Goal: Information Seeking & Learning: Learn about a topic

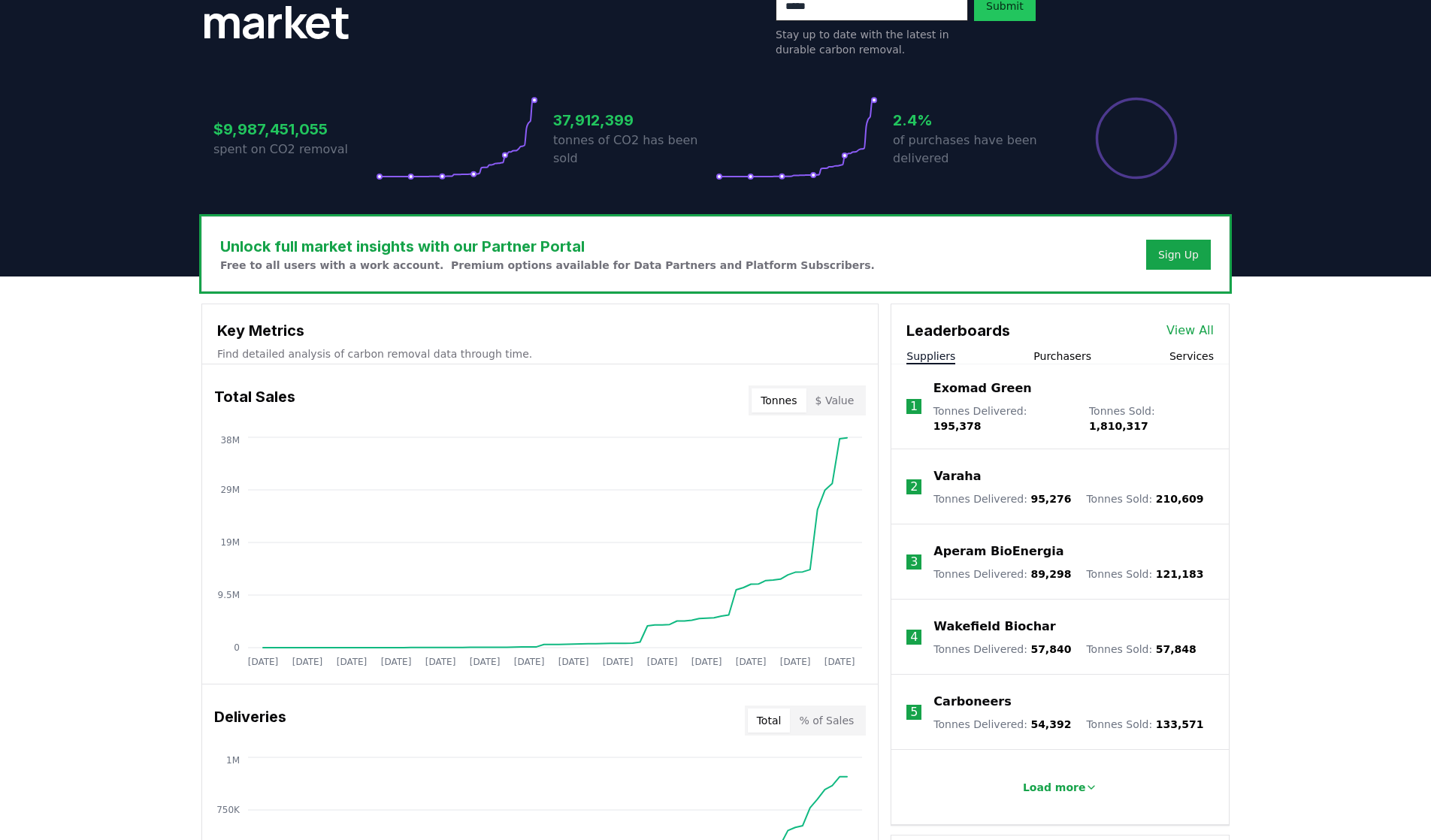
scroll to position [254, 0]
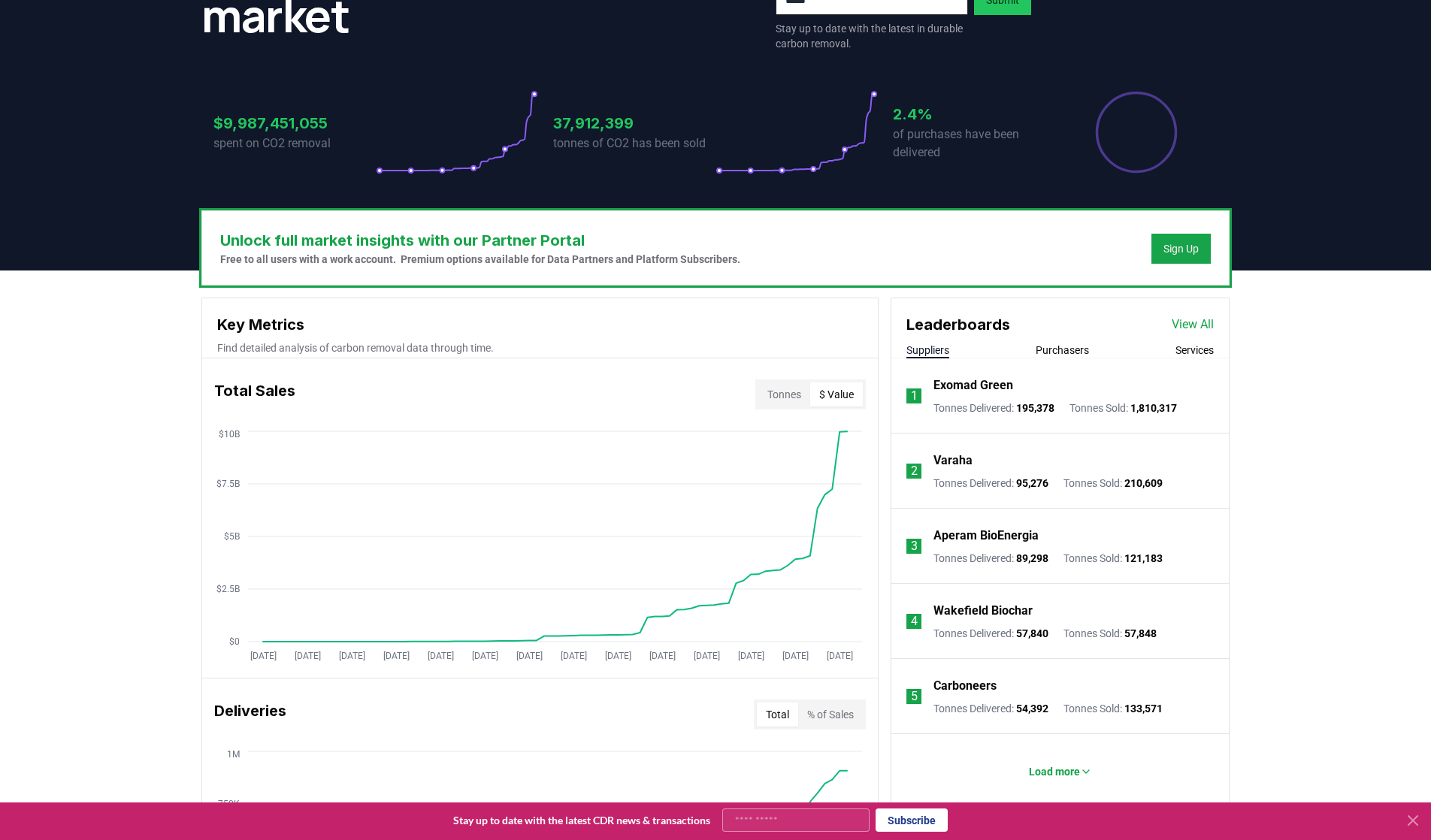
click at [844, 396] on button "$ Value" at bounding box center [835, 393] width 52 height 24
click at [795, 401] on button "Tonnes" at bounding box center [784, 393] width 52 height 24
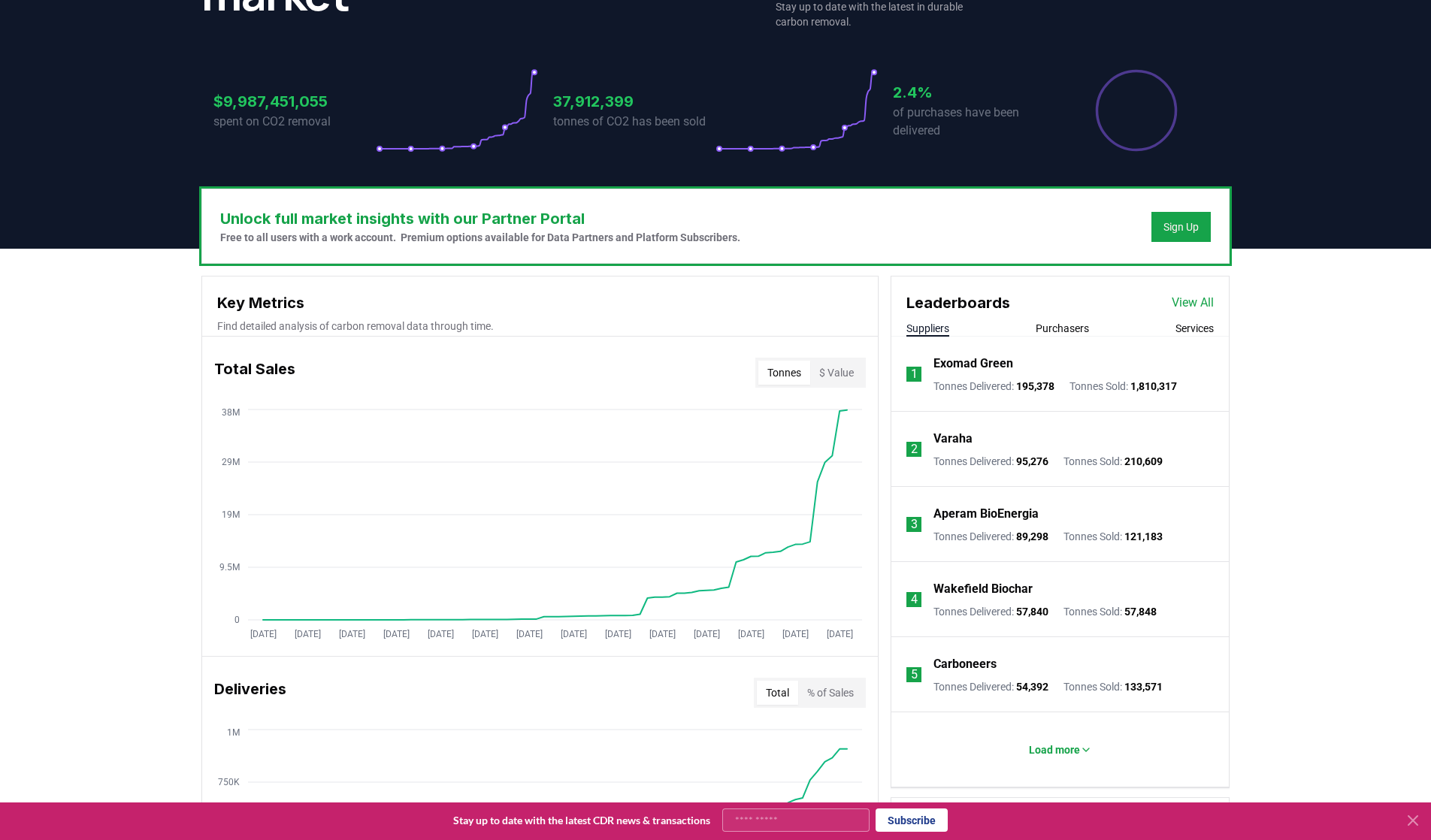
scroll to position [277, 0]
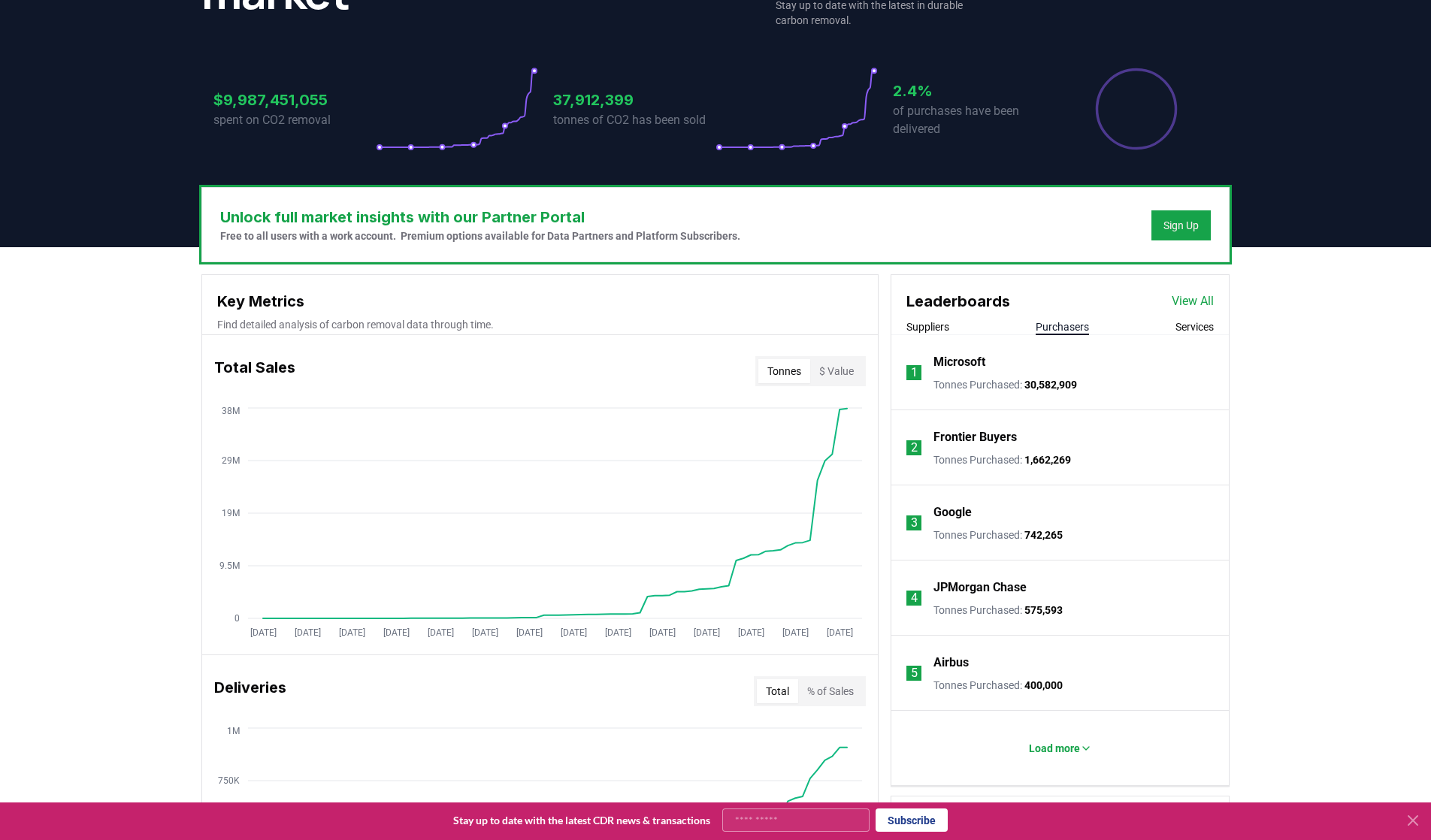
click at [1043, 327] on button "Purchasers" at bounding box center [1062, 327] width 53 height 15
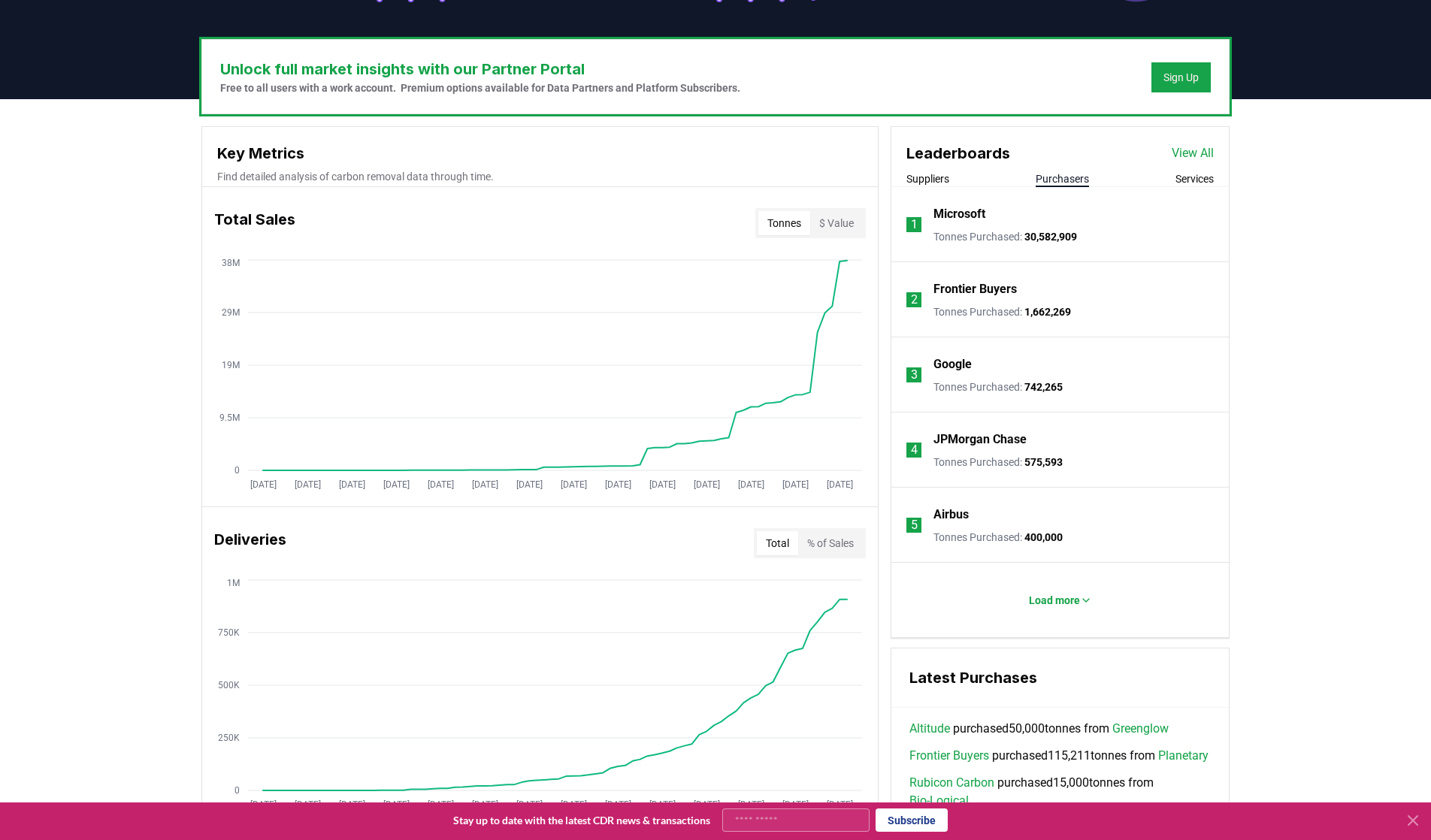
scroll to position [429, 0]
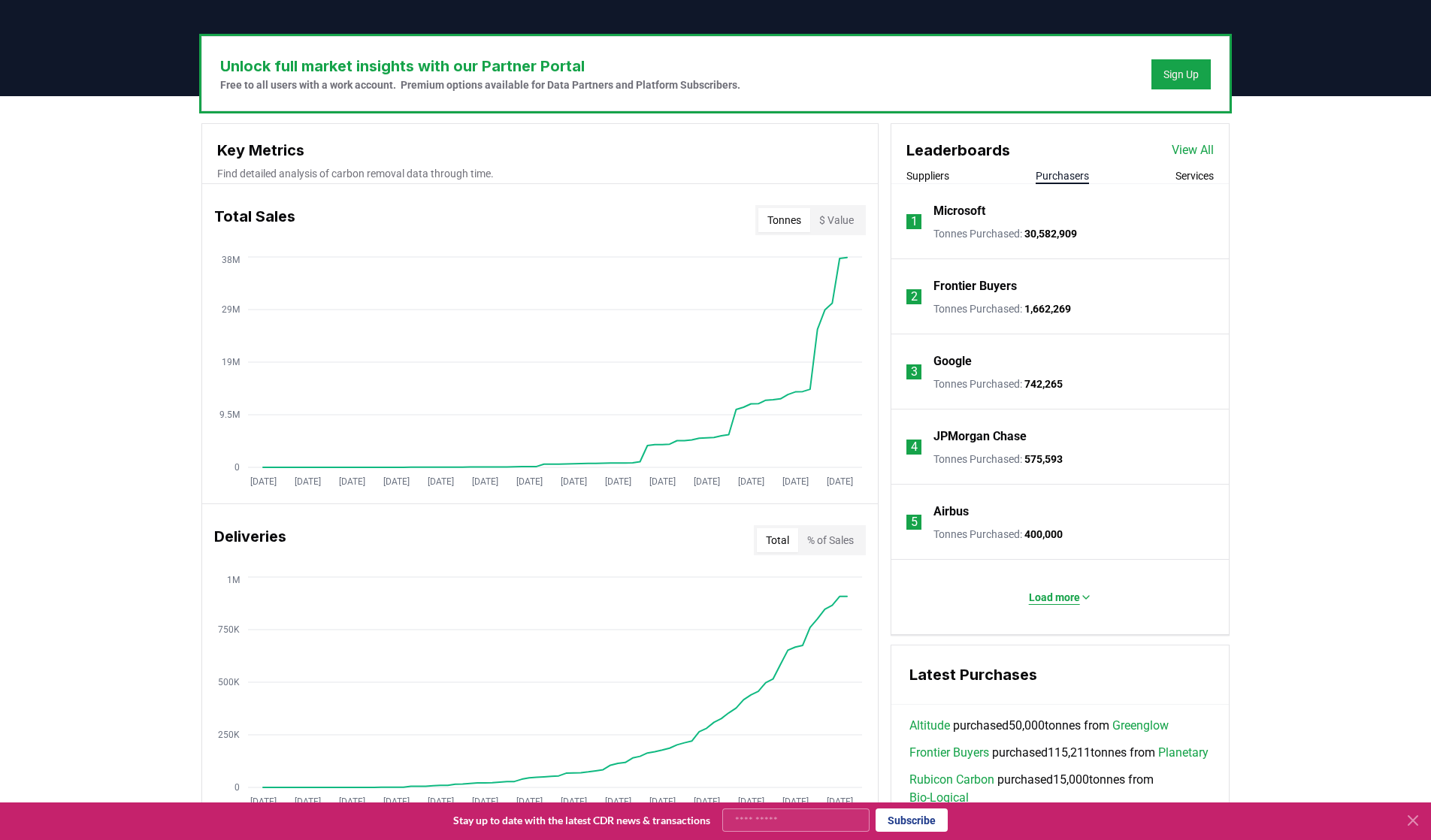
click at [1065, 595] on p "Load more" at bounding box center [1055, 597] width 51 height 15
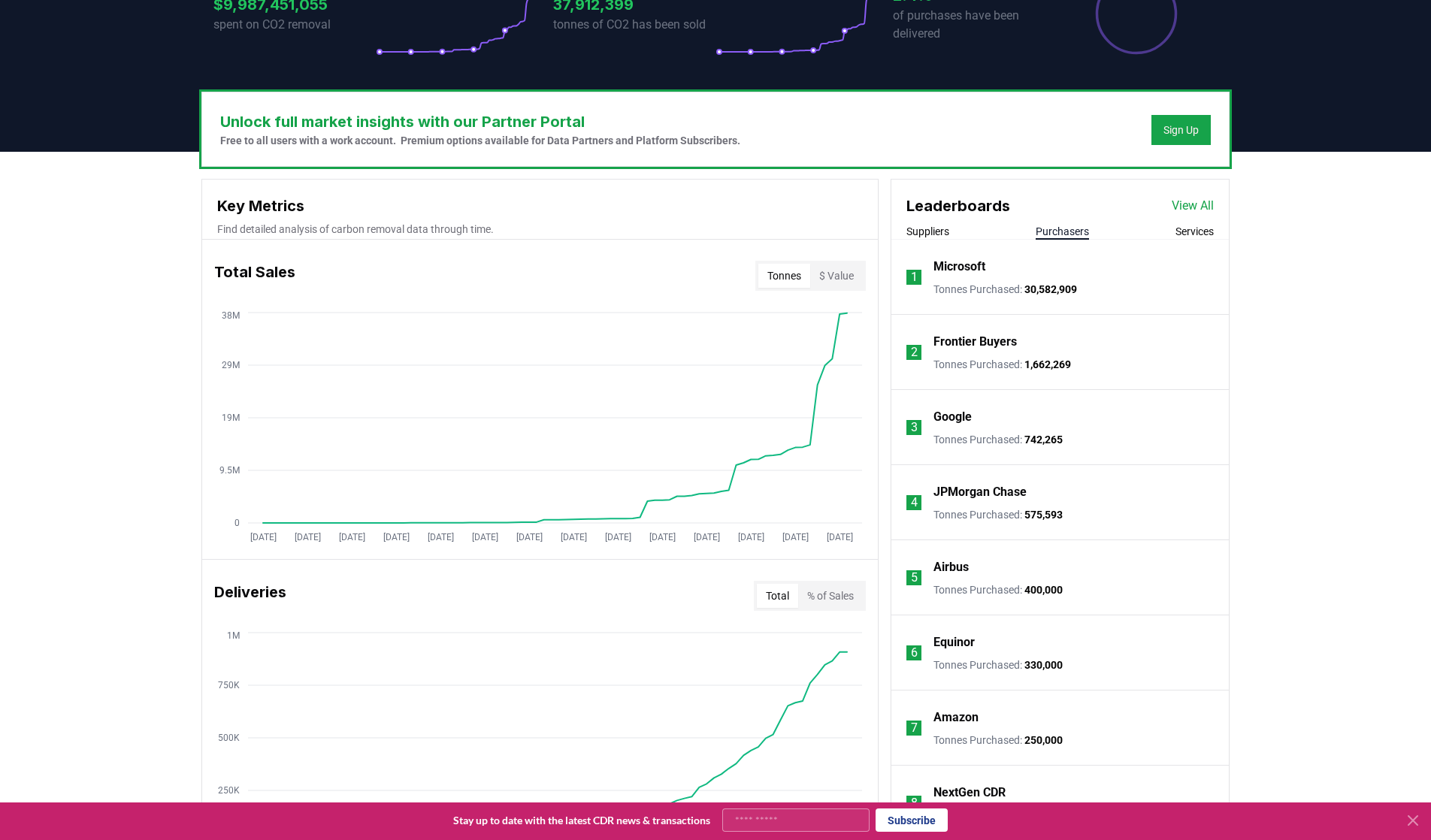
scroll to position [372, 0]
click at [1183, 237] on button "Services" at bounding box center [1194, 232] width 38 height 15
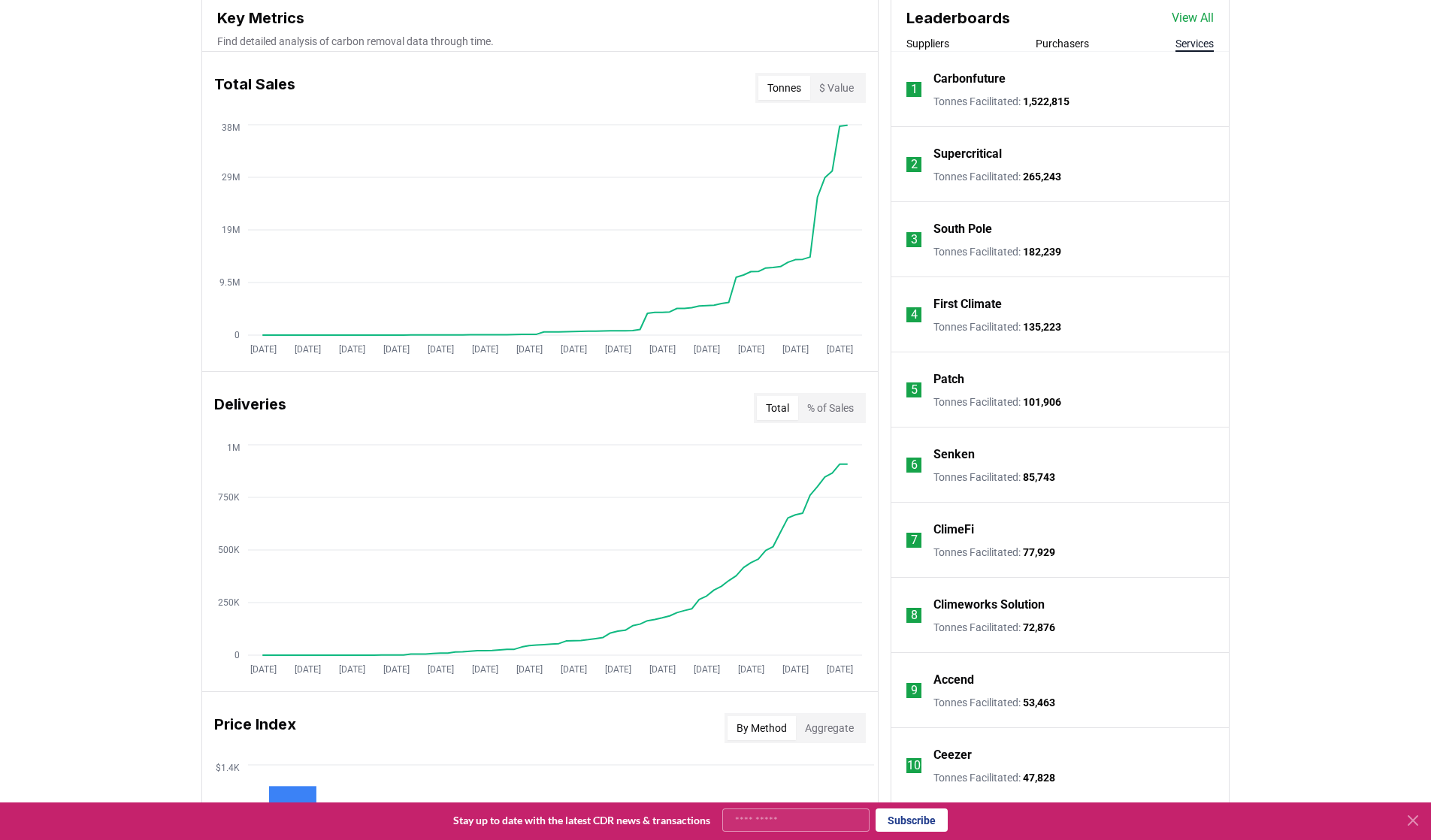
scroll to position [355, 0]
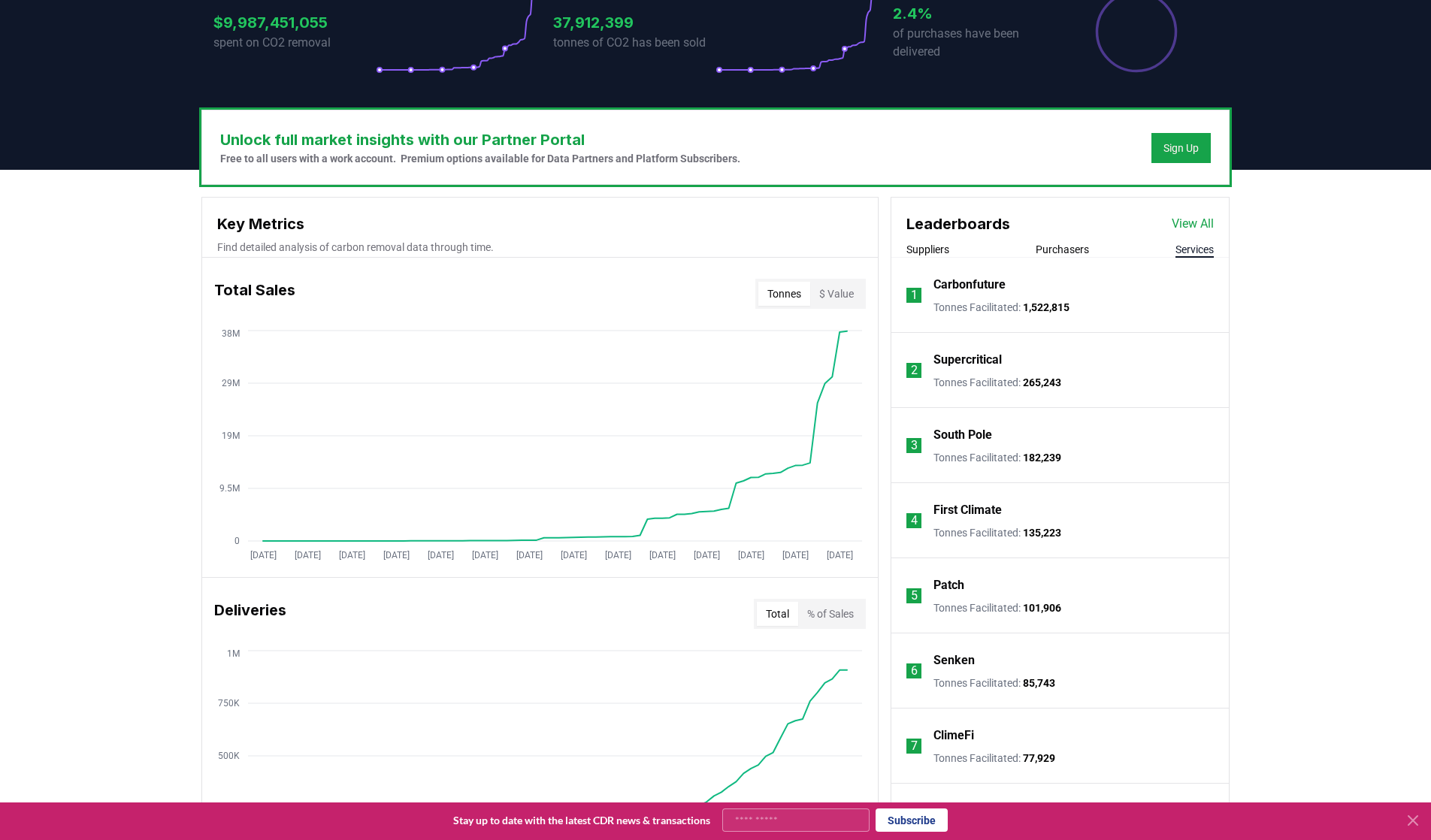
click at [1058, 245] on button "Purchasers" at bounding box center [1062, 249] width 53 height 15
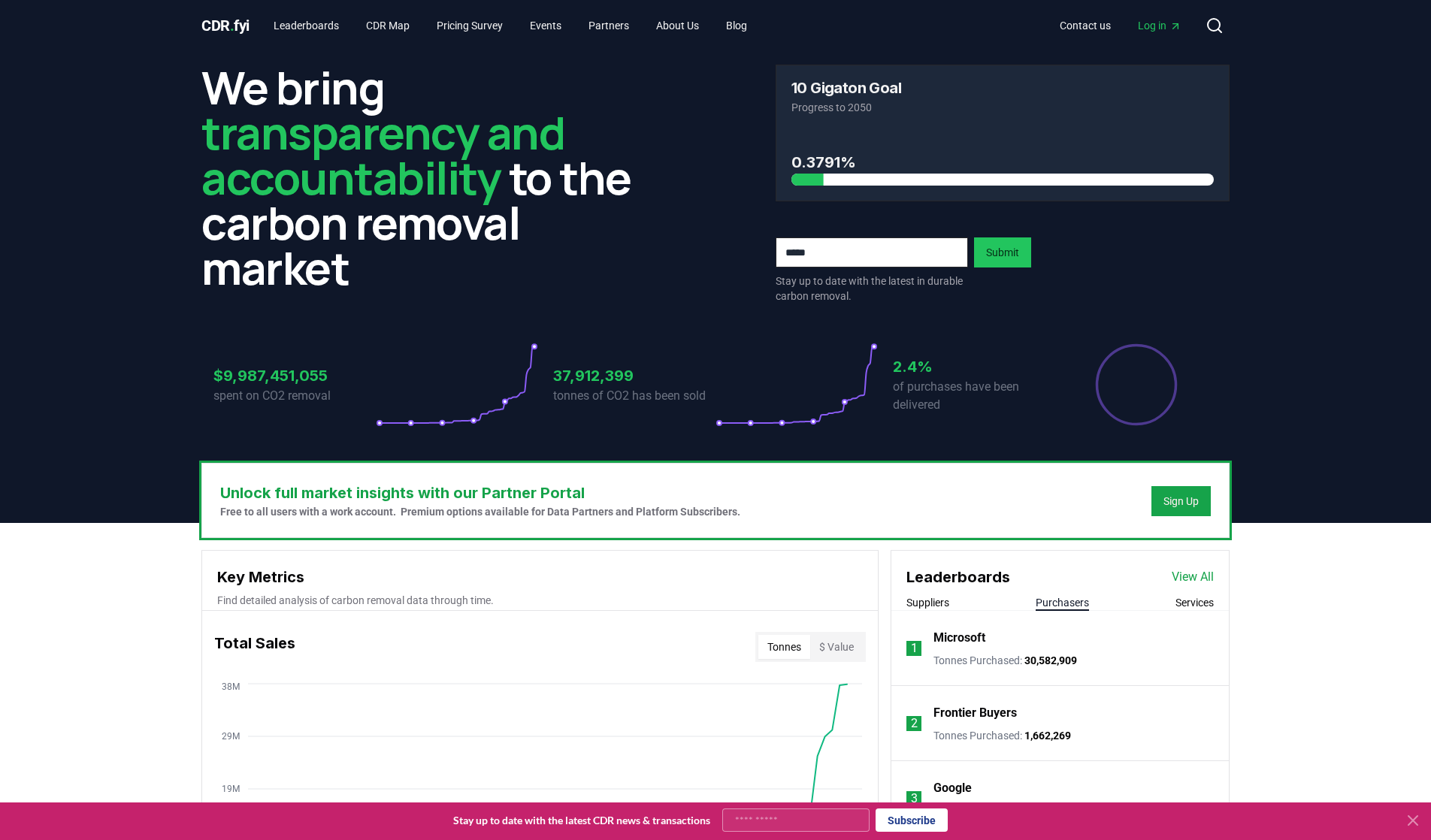
scroll to position [0, 0]
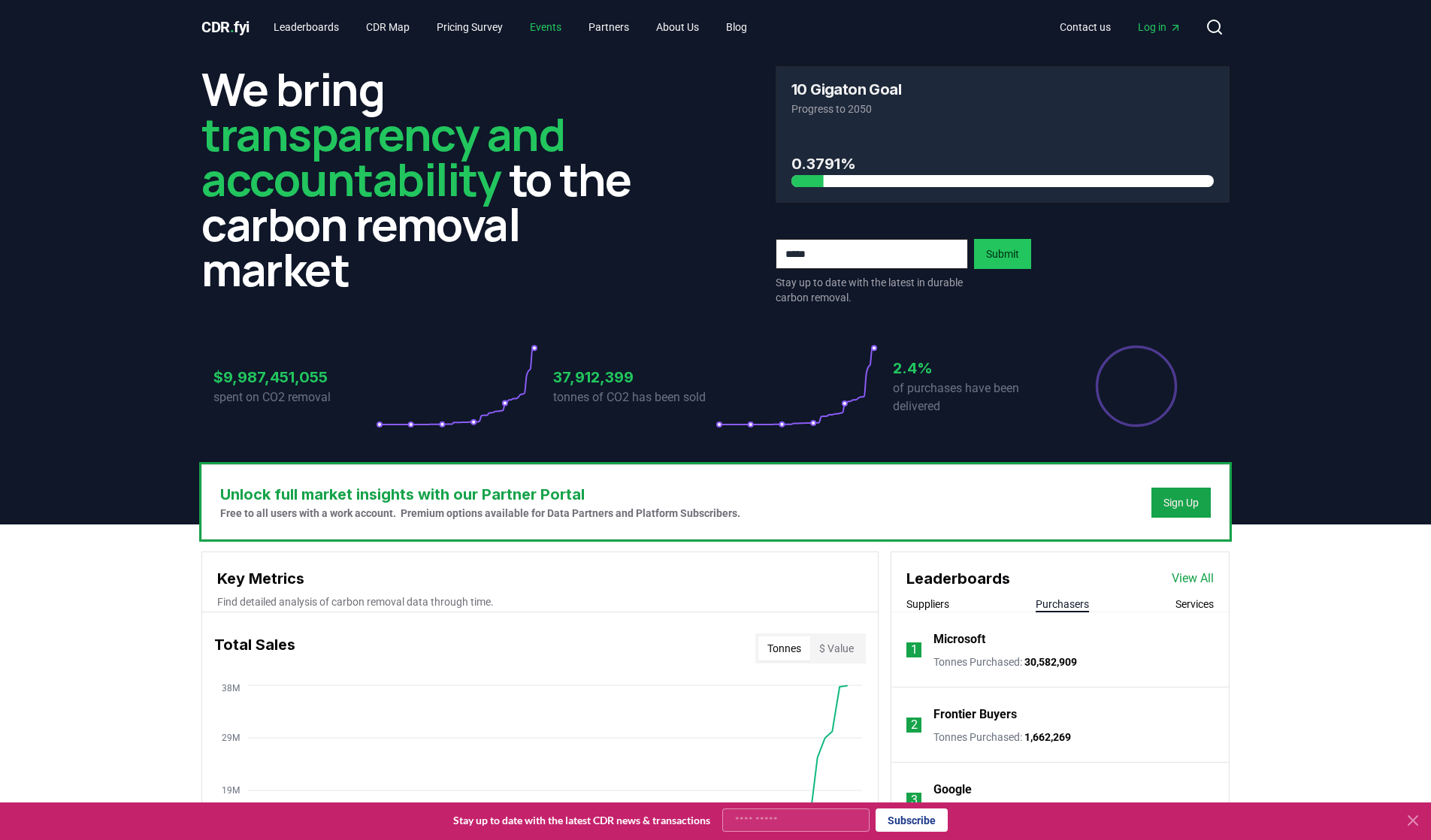
click at [544, 27] on link "Events" at bounding box center [545, 27] width 56 height 27
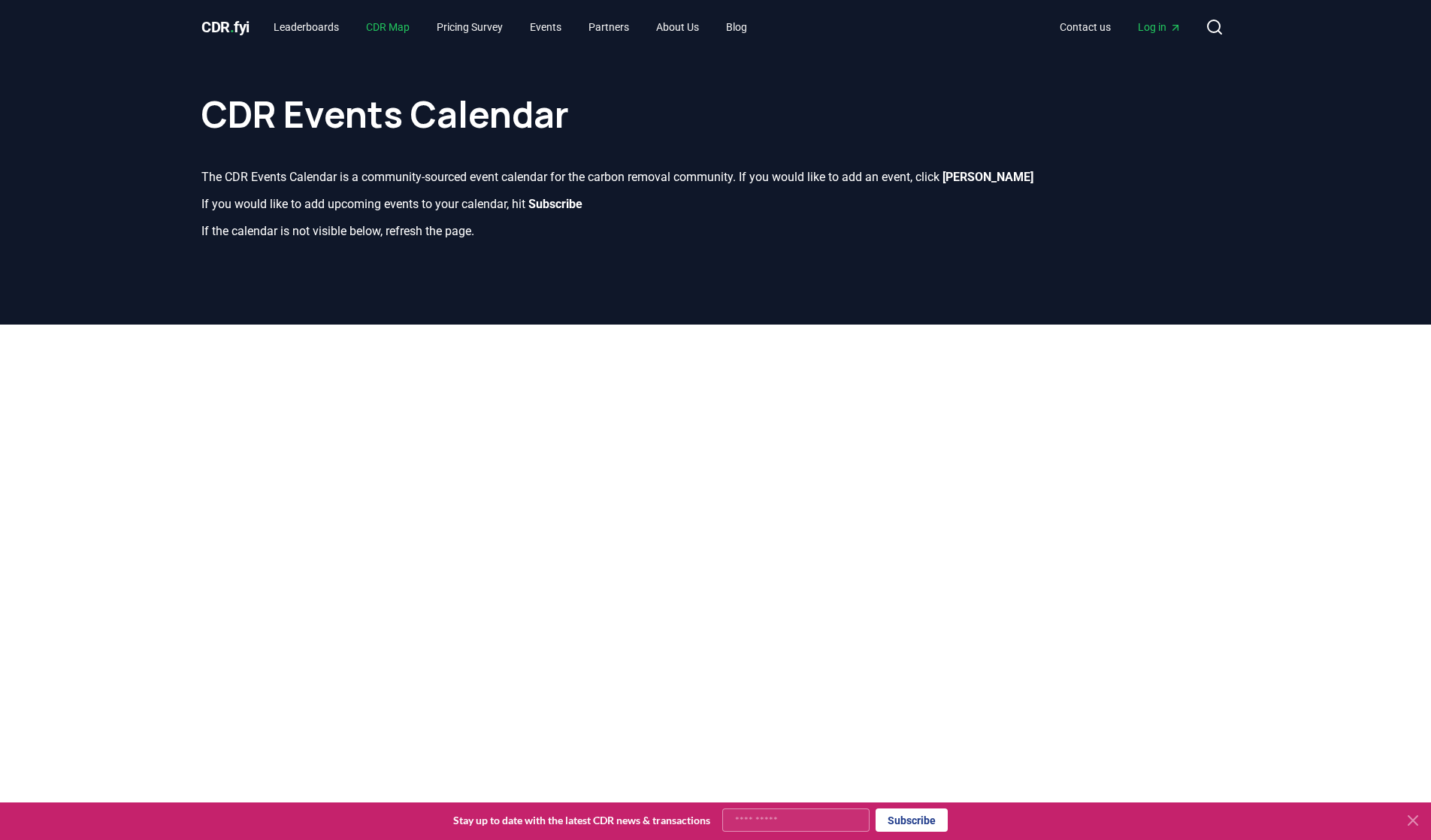
click at [404, 29] on link "CDR Map" at bounding box center [387, 27] width 67 height 27
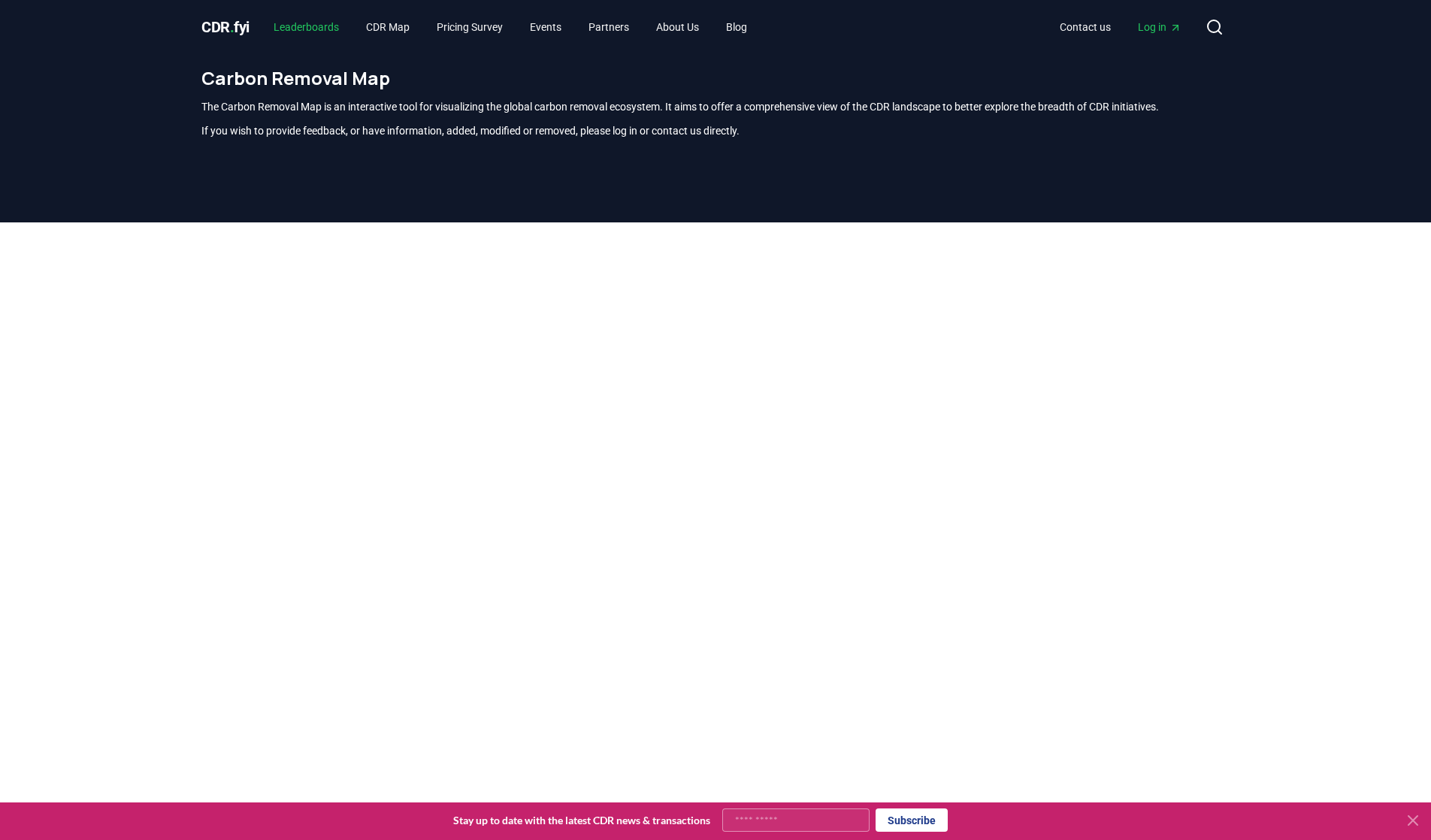
click at [309, 27] on link "Leaderboards" at bounding box center [306, 27] width 89 height 27
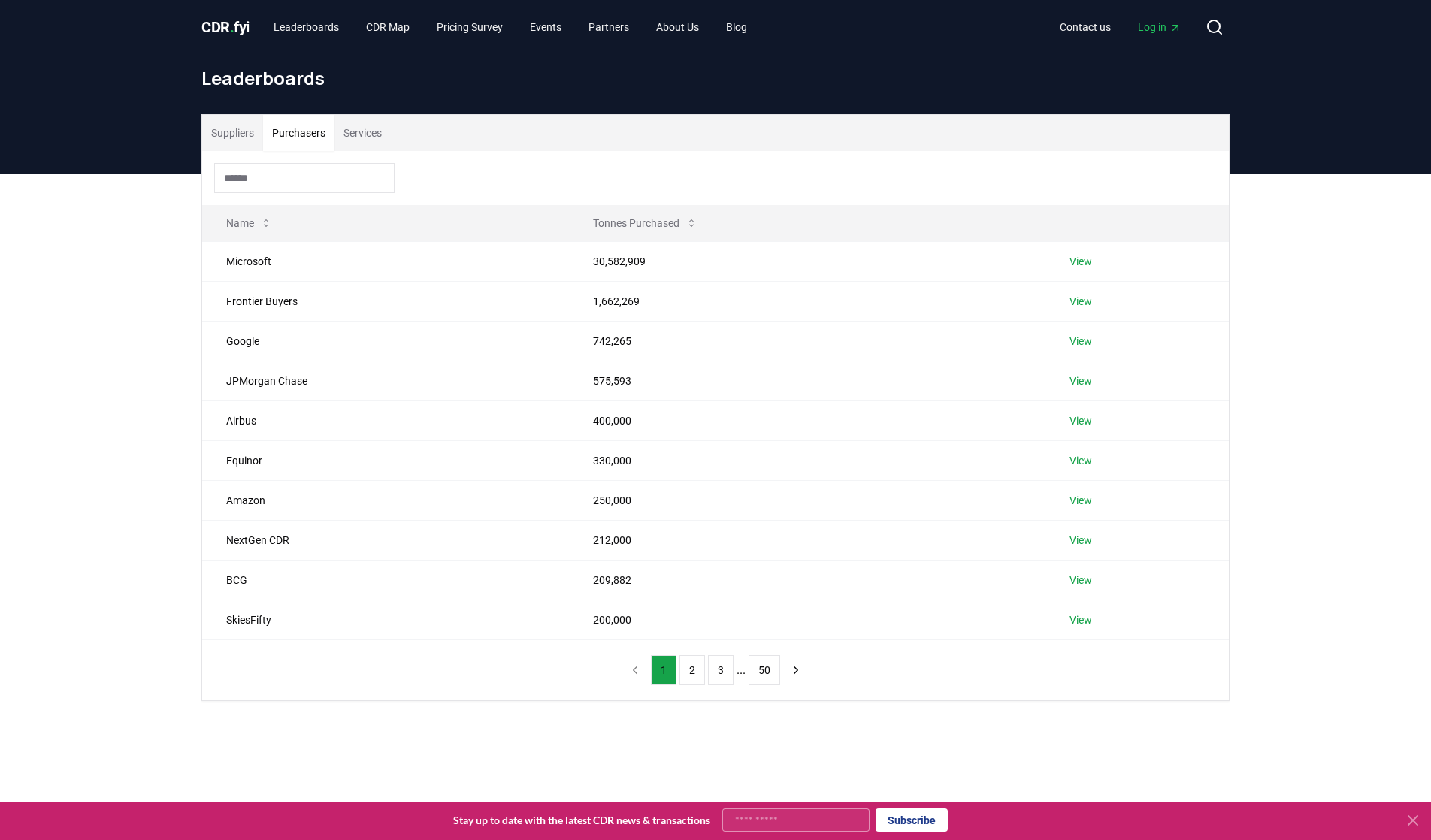
click at [313, 132] on button "Purchasers" at bounding box center [298, 133] width 71 height 36
click at [1085, 264] on link "View" at bounding box center [1081, 262] width 23 height 15
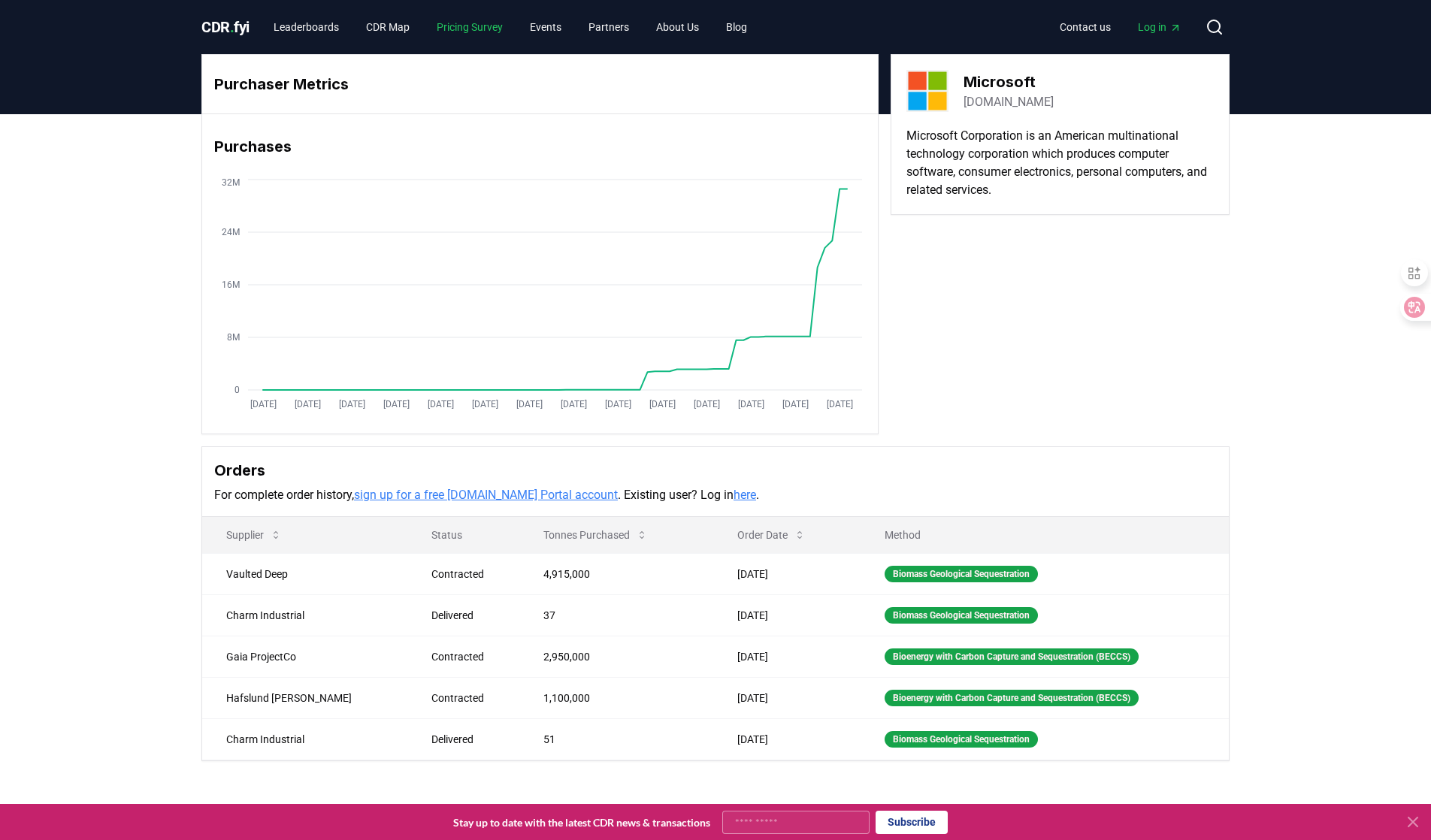
click at [483, 27] on link "Pricing Survey" at bounding box center [469, 27] width 90 height 27
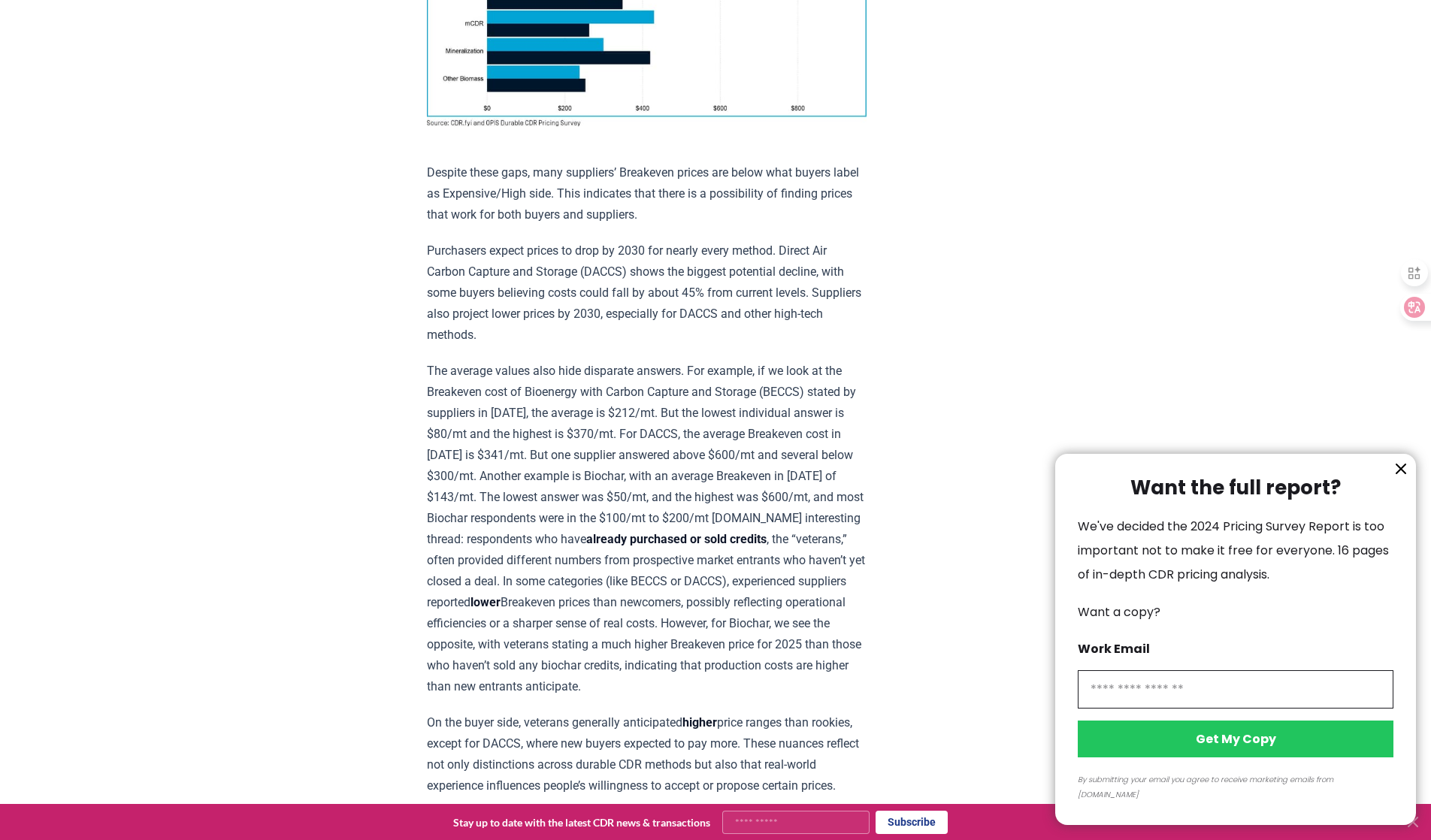
scroll to position [1406, 0]
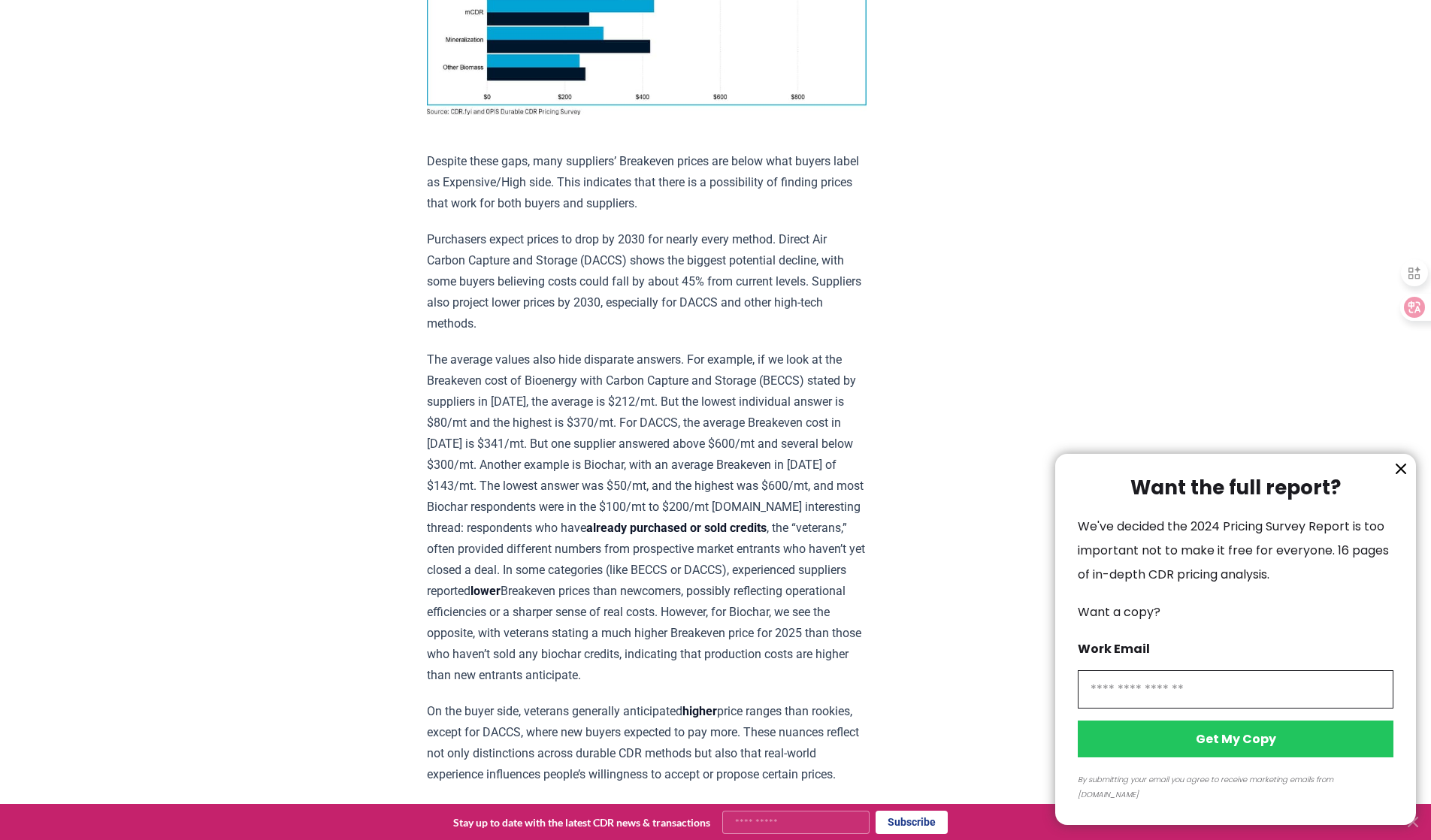
click at [1406, 478] on icon "information" at bounding box center [1400, 468] width 18 height 18
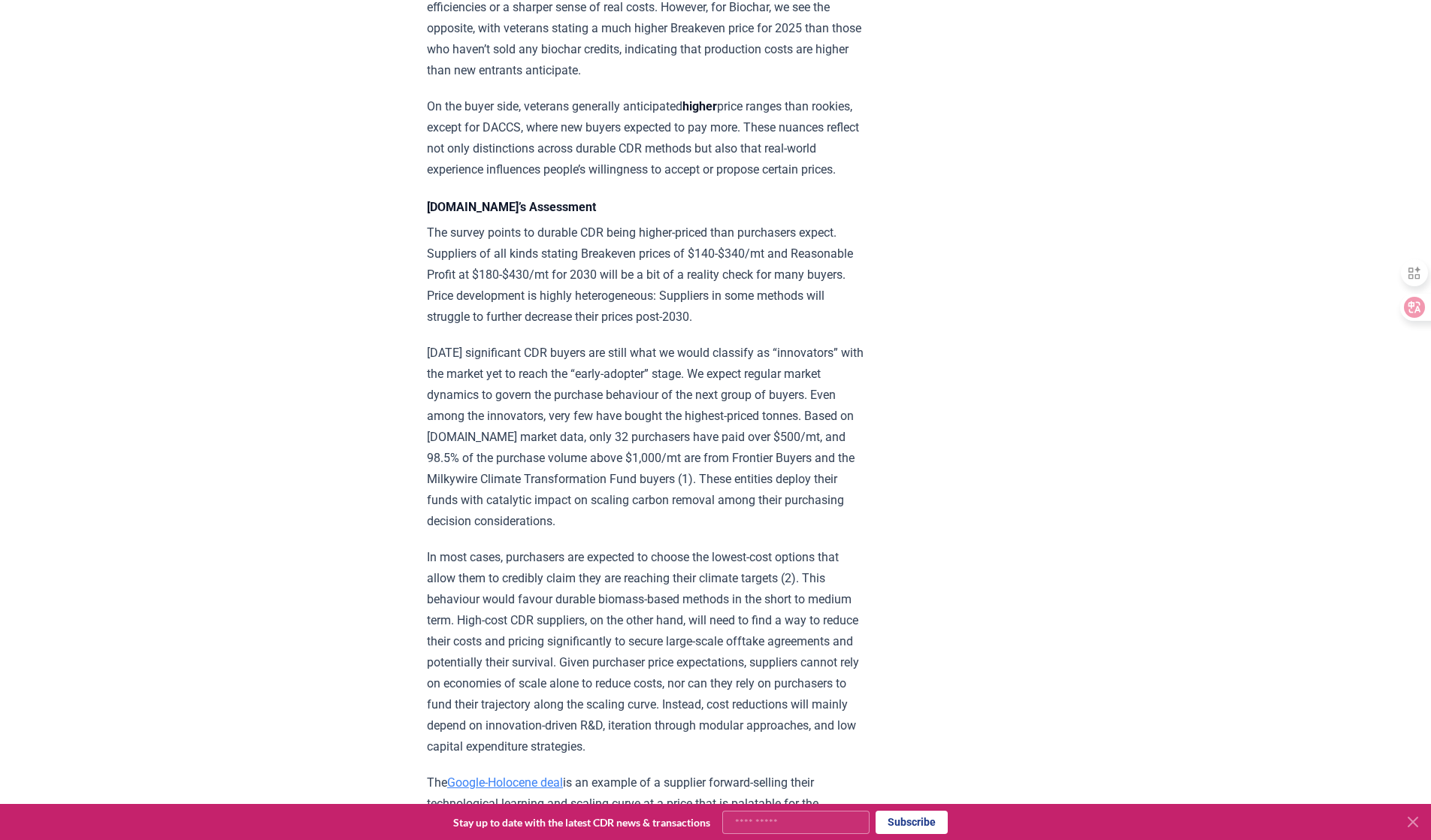
scroll to position [1970, 0]
